Goal: Find contact information: Find contact information

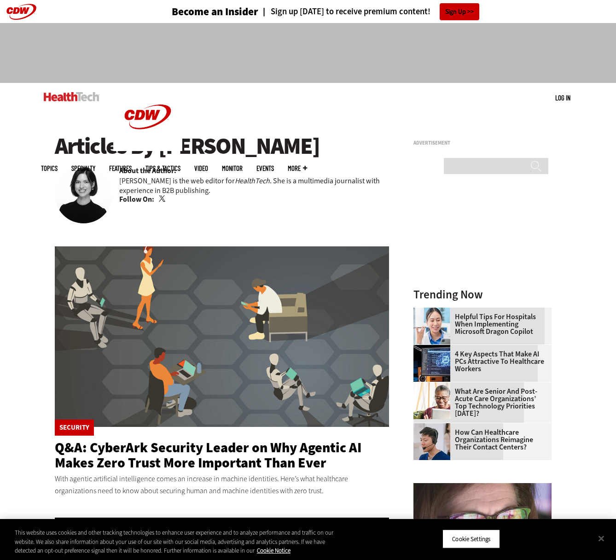
scroll to position [602, 0]
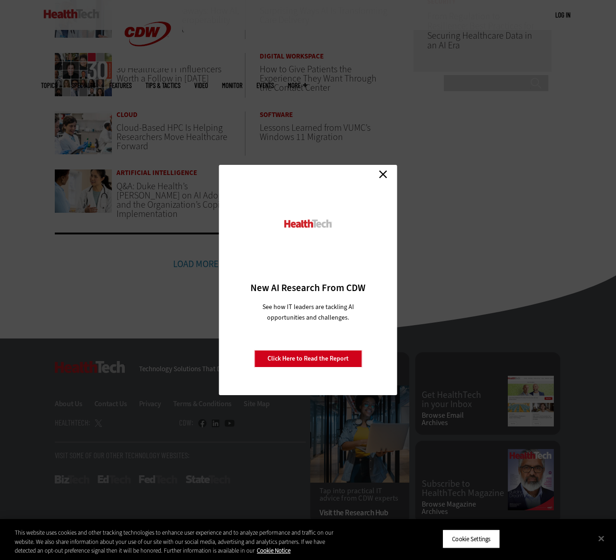
click at [382, 171] on link "Close" at bounding box center [383, 174] width 14 height 14
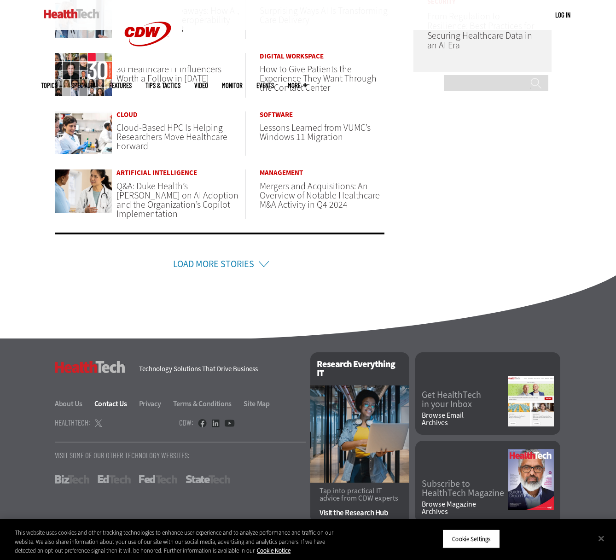
click at [106, 402] on link "Contact Us" at bounding box center [115, 404] width 43 height 10
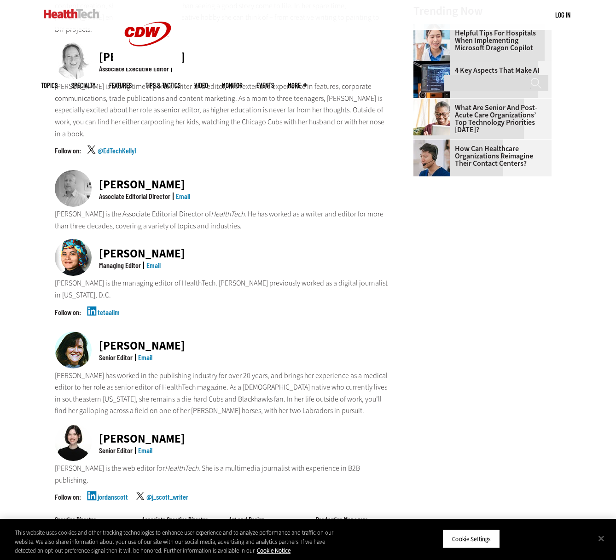
scroll to position [701, 0]
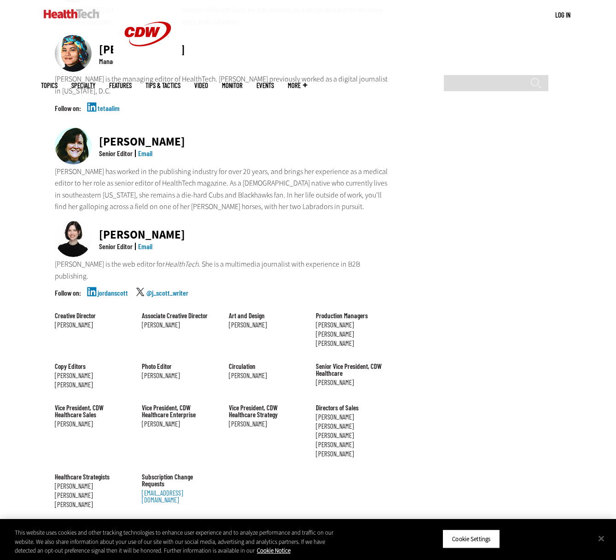
click at [145, 242] on link "Email" at bounding box center [145, 246] width 14 height 9
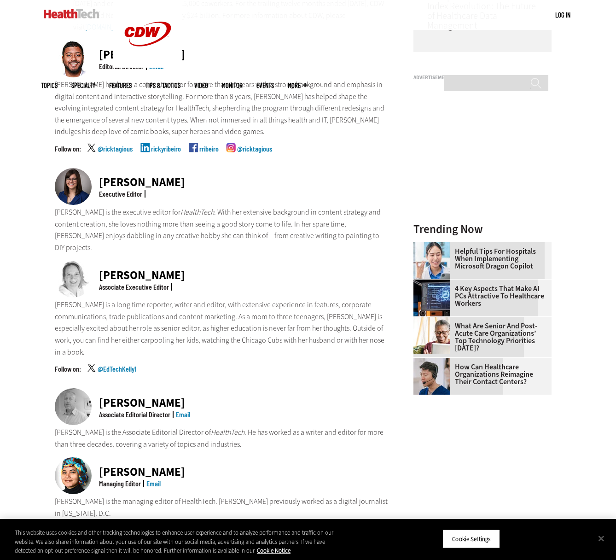
scroll to position [315, 0]
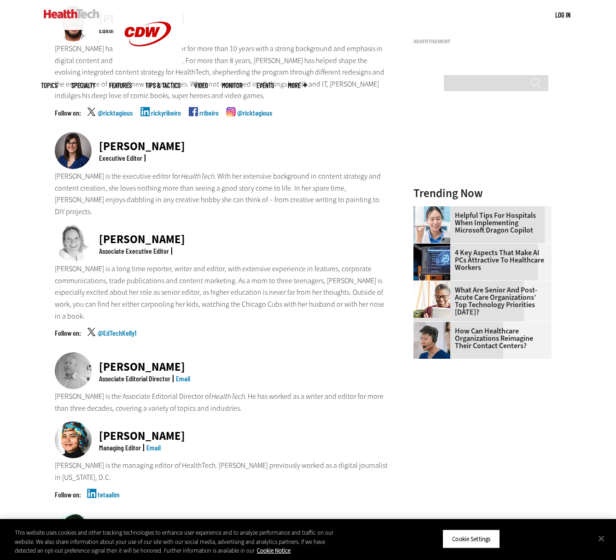
click at [181, 374] on link "Email" at bounding box center [183, 378] width 14 height 9
click at [153, 443] on link "Email" at bounding box center [153, 447] width 14 height 9
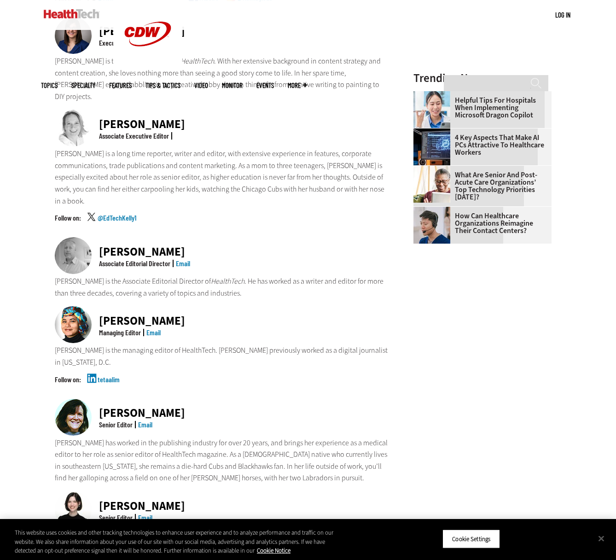
scroll to position [488, 0]
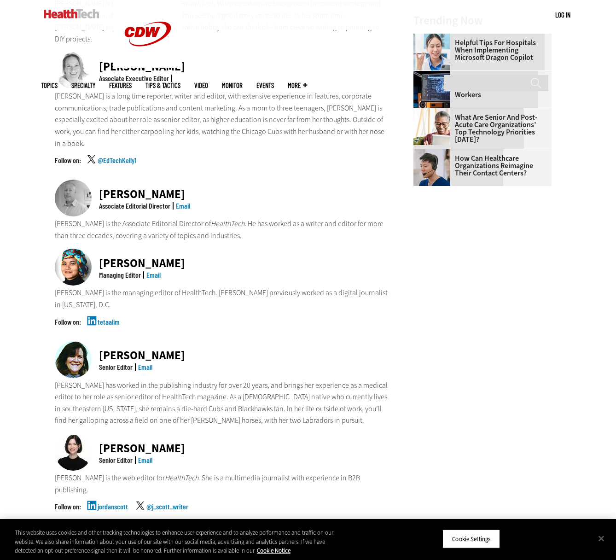
click at [147, 362] on link "Email" at bounding box center [145, 366] width 14 height 9
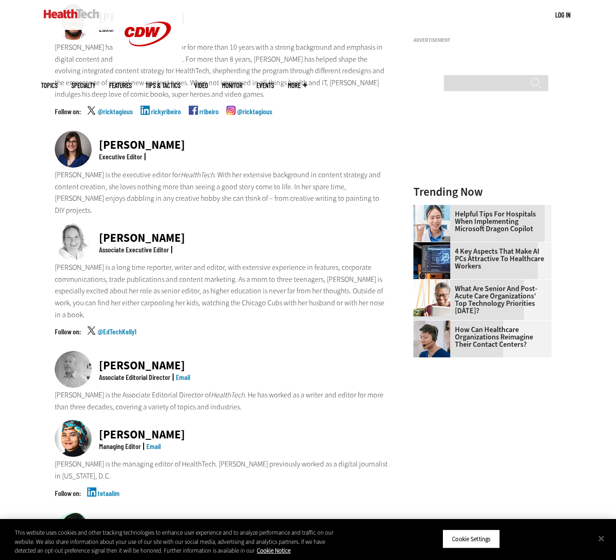
scroll to position [0, 0]
